Goal: Check status: Check status

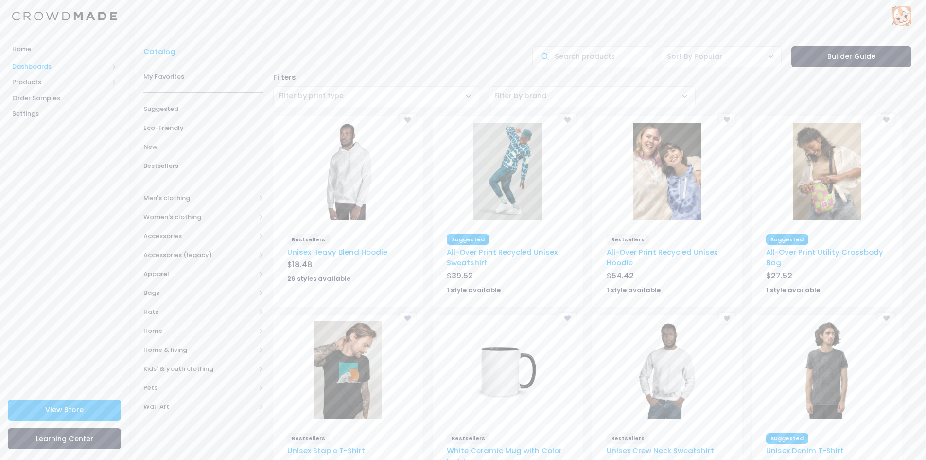
click at [39, 66] on span "Dashboards" at bounding box center [60, 67] width 96 height 10
click at [45, 80] on span "Overview" at bounding box center [72, 82] width 89 height 10
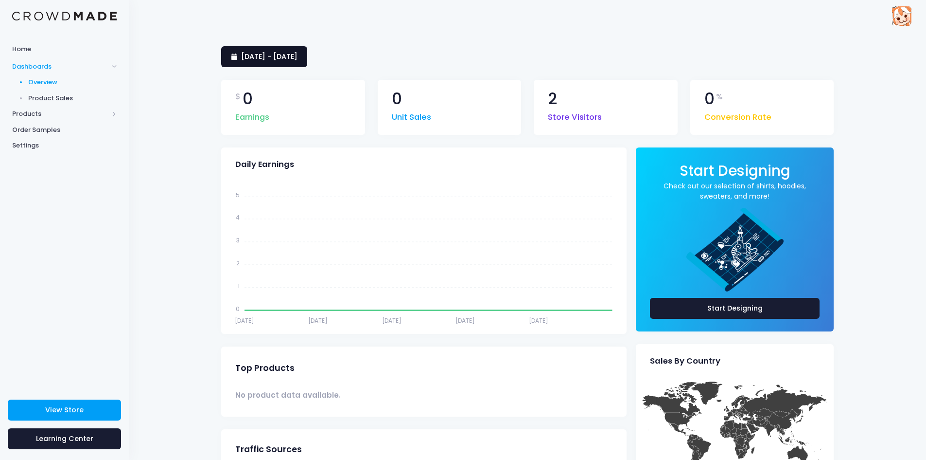
click at [282, 55] on span "[DATE] - [DATE]" at bounding box center [269, 57] width 56 height 10
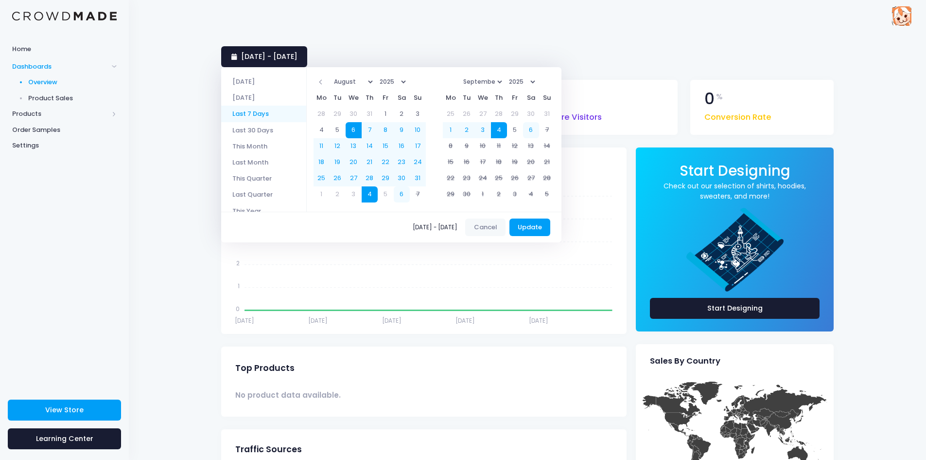
click at [260, 113] on li "Last 7 Days" at bounding box center [263, 114] width 85 height 16
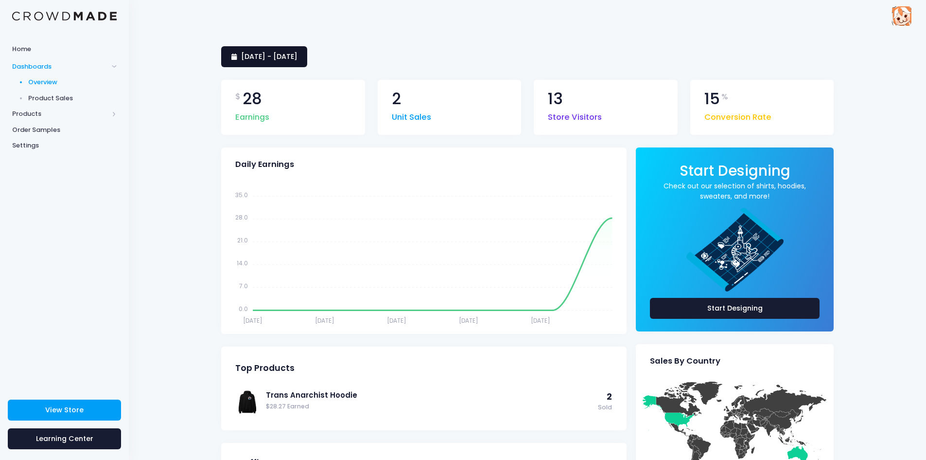
click at [274, 55] on span "30 August 2025 - 5 September 2025" at bounding box center [269, 57] width 56 height 10
click at [177, 54] on div "30 August 2025 - 5 September 2025 $ 28 Earnings 2 Unit Sales 13 Store Visitors …" at bounding box center [527, 397] width 797 height 731
click at [54, 95] on span "Product Sales" at bounding box center [72, 98] width 89 height 10
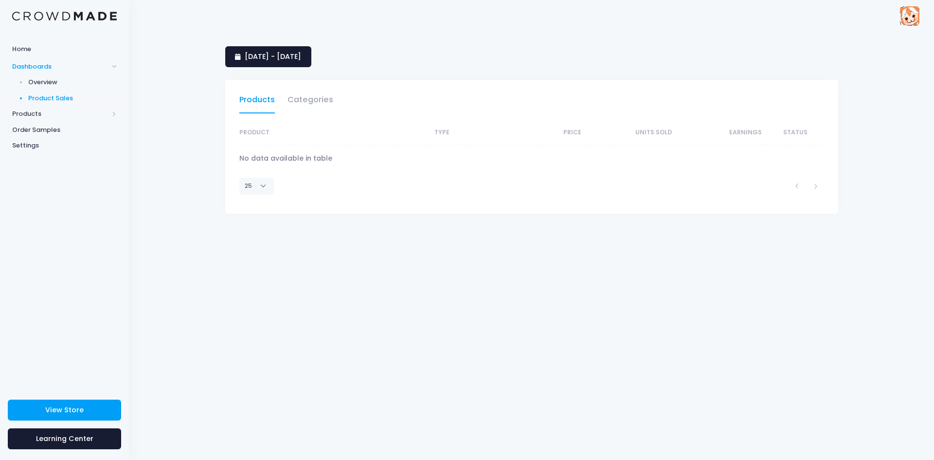
select select "25"
click at [291, 56] on span "6 August 2025 - 4 September 2025" at bounding box center [273, 57] width 56 height 10
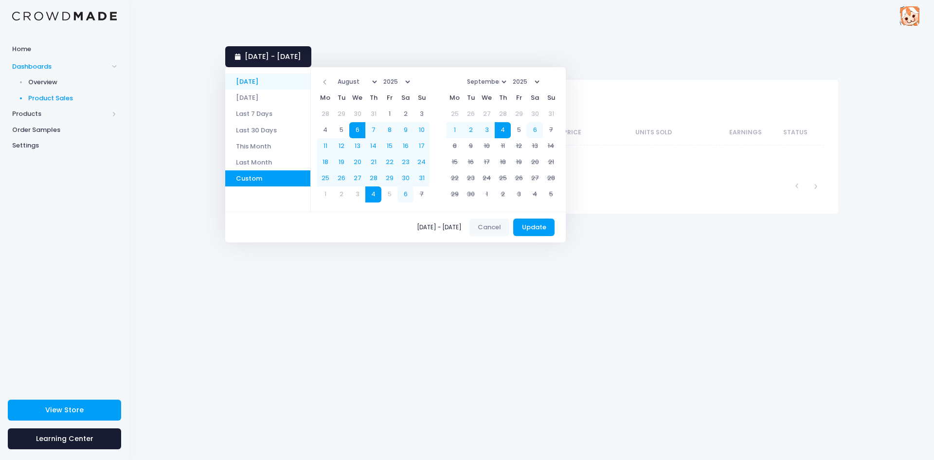
click at [266, 81] on li "[DATE]" at bounding box center [267, 81] width 85 height 16
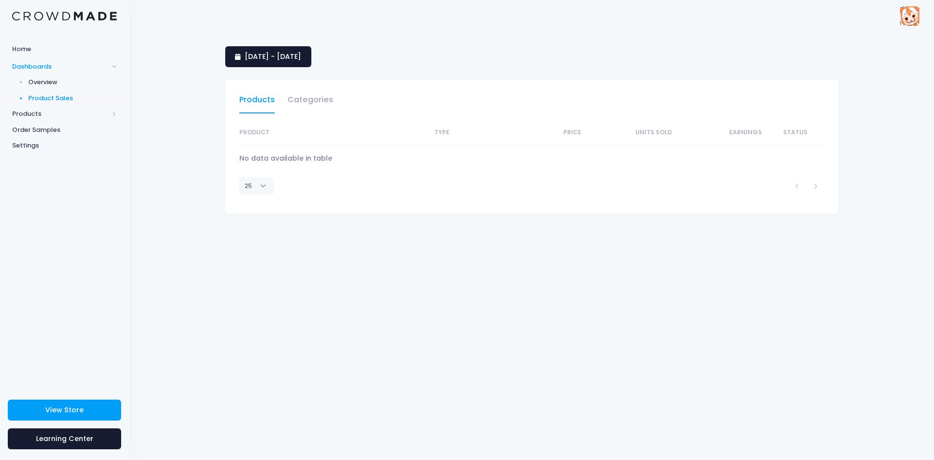
select select "25"
click at [269, 60] on span "6 September 2025 - 6 September 2025" at bounding box center [273, 57] width 56 height 10
click at [260, 113] on li "Last 7 Days" at bounding box center [267, 114] width 85 height 16
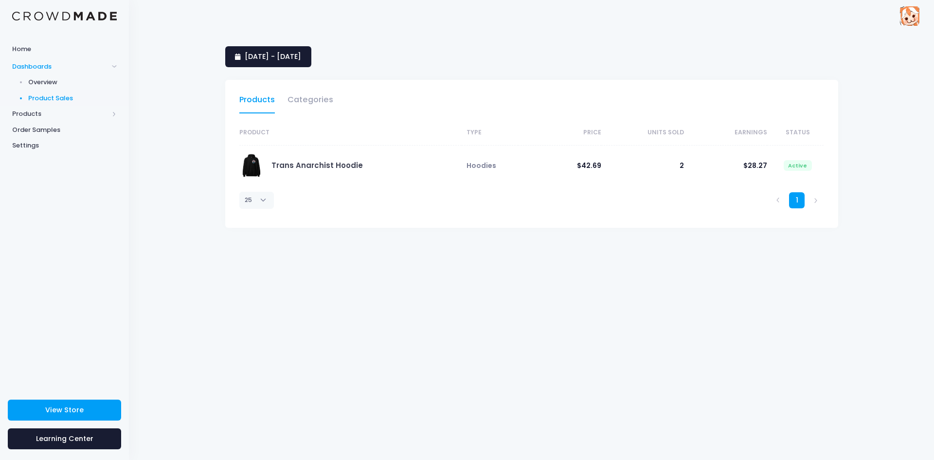
select select "25"
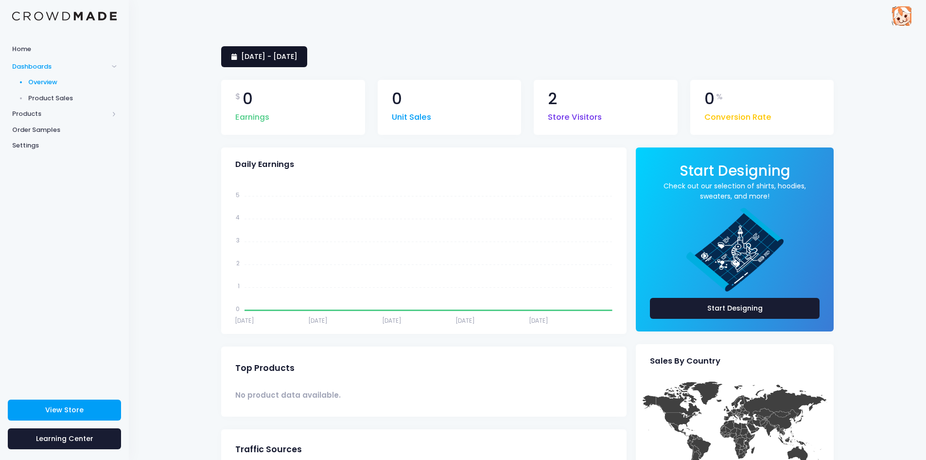
click at [294, 48] on link "[DATE] - [DATE]" at bounding box center [264, 56] width 86 height 21
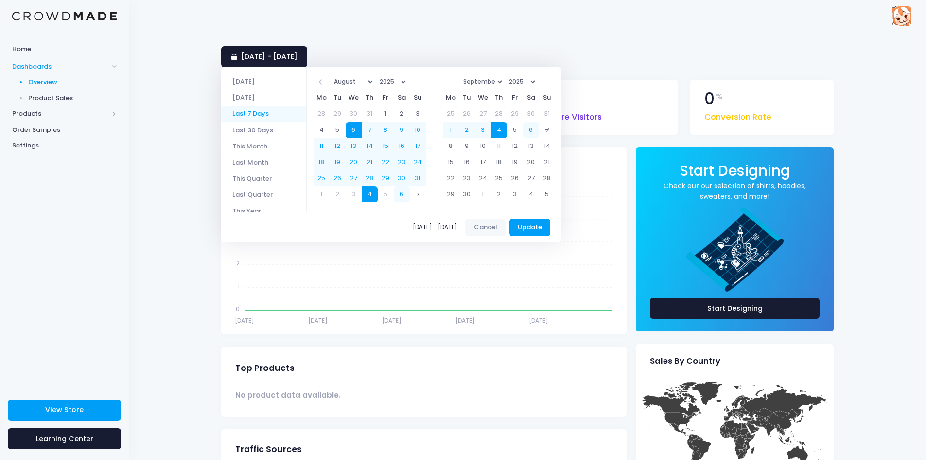
click at [242, 106] on li "Last 7 Days" at bounding box center [263, 114] width 85 height 16
